Goal: Information Seeking & Learning: Compare options

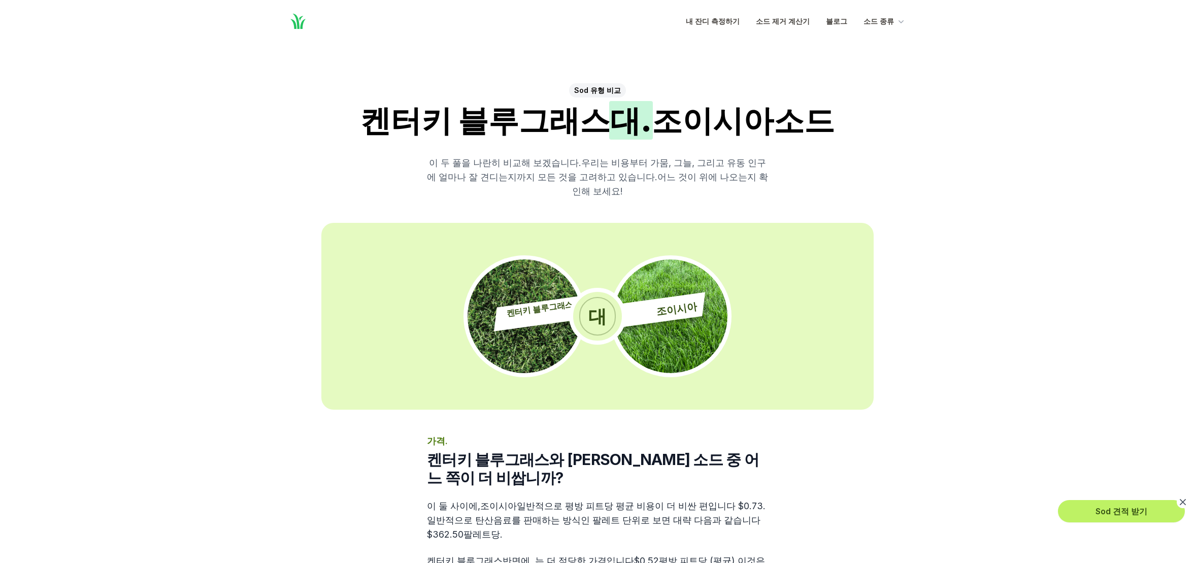
click at [641, 125] on font "대." at bounding box center [631, 120] width 42 height 37
click at [629, 160] on font "우리는 비용부터 가뭄, 그늘, 그리고 유동 인구에 얼마나 잘 견디는지까지 모든 것을 고려하고 있습니다." at bounding box center [596, 169] width 339 height 25
click at [622, 168] on p "이 두 풀을 나란히 비교해 보겠습니다. 우리는 비용부터 가뭄, 그늘, 그리고 유동 인구에 얼마나 잘 견디는지까지 모든 것을 고려하고 있습니다.…" at bounding box center [597, 177] width 341 height 43
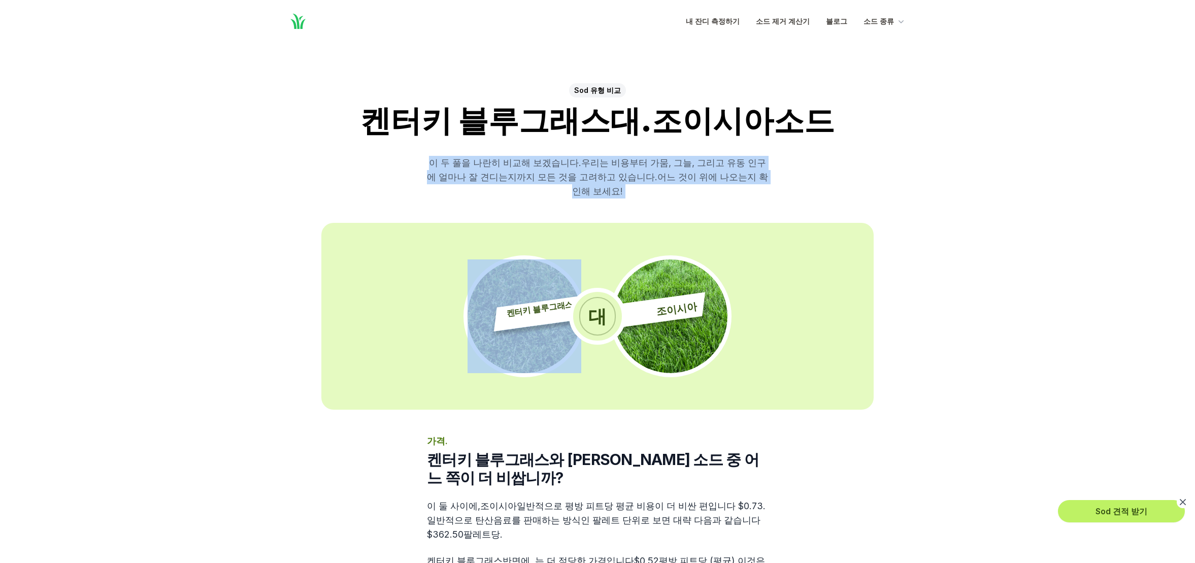
click at [622, 168] on p "이 두 풀을 나란히 비교해 보겠습니다. 우리는 비용부터 가뭄, 그늘, 그리고 유동 인구에 얼마나 잘 견디는지까지 모든 것을 고려하고 있습니다.…" at bounding box center [597, 177] width 341 height 43
click at [596, 187] on font "어느 것이 위에 나오는지 확인해 보세요!" at bounding box center [670, 184] width 196 height 25
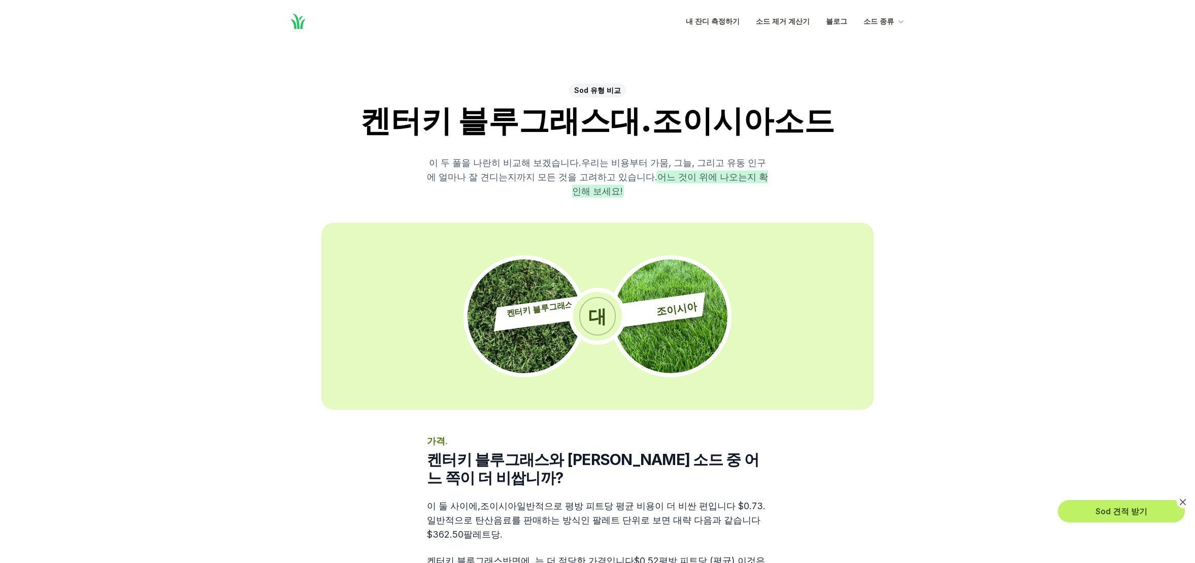
click at [603, 193] on font "어느 것이 위에 나오는지 확인해 보세요!" at bounding box center [670, 184] width 196 height 25
drag, startPoint x: 606, startPoint y: 194, endPoint x: 419, endPoint y: 168, distance: 188.7
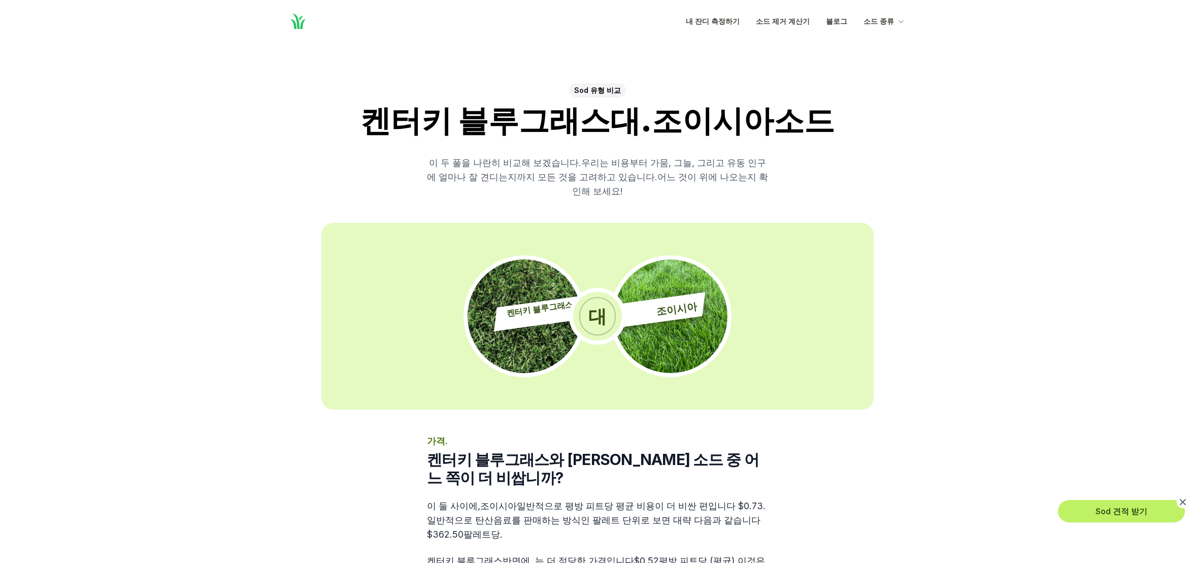
drag, startPoint x: 405, startPoint y: 170, endPoint x: 746, endPoint y: 195, distance: 342.1
click at [746, 195] on p "이 두 풀을 나란히 비교해 보겠습니다. 우리는 비용부터 가뭄, 그늘, 그리고 유동 인구에 얼마나 잘 견디는지까지 모든 것을 고려하고 있습니다.…" at bounding box center [597, 177] width 341 height 43
